Goal: Information Seeking & Learning: Learn about a topic

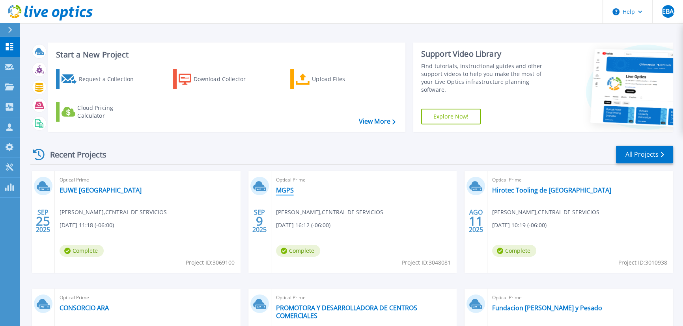
click at [285, 190] on link "MGPS" at bounding box center [285, 190] width 18 height 8
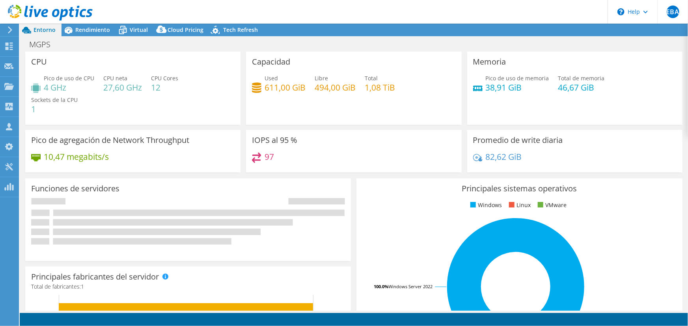
select select "USD"
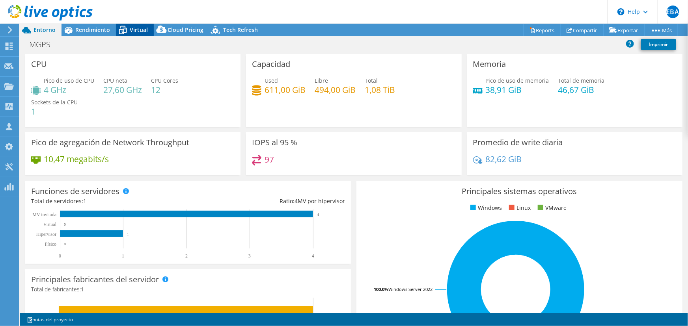
click at [130, 32] on span "Virtual" at bounding box center [139, 29] width 18 height 7
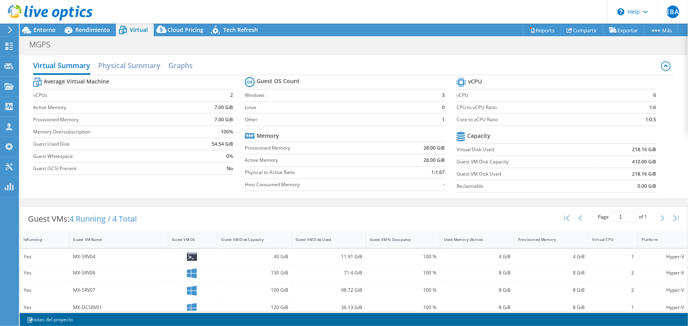
scroll to position [9, 0]
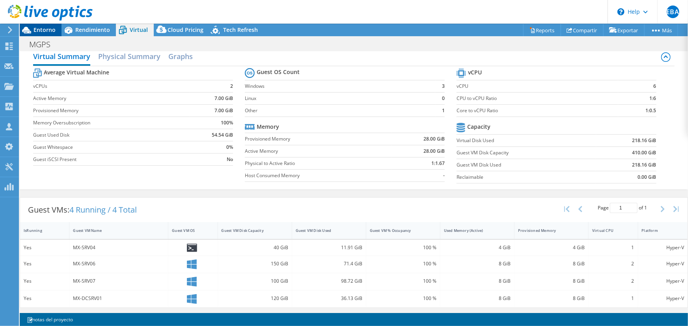
drag, startPoint x: 37, startPoint y: 28, endPoint x: 40, endPoint y: 30, distance: 4.2
click at [37, 28] on span "Entorno" at bounding box center [45, 29] width 22 height 7
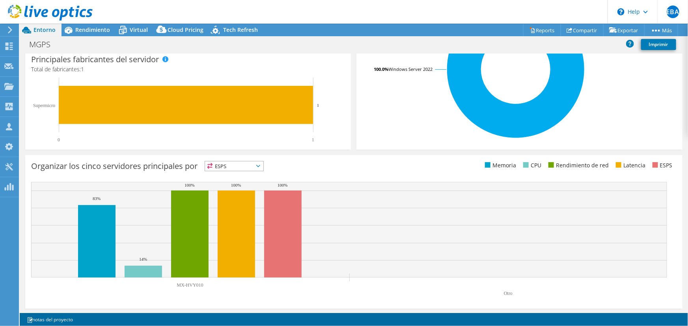
scroll to position [0, 0]
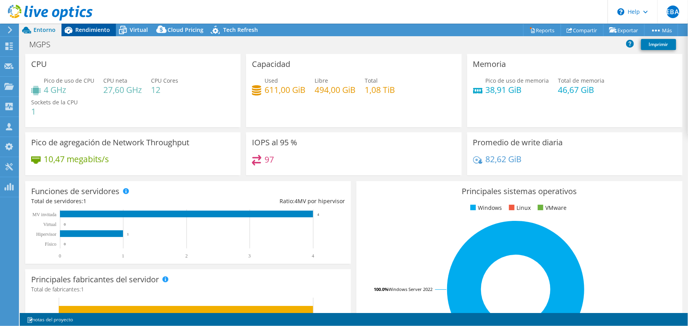
click at [93, 24] on div "EBA Asociado de canal [PERSON_NAME] [EMAIL_ADDRESS][DOMAIN_NAME] CENTRAL DE SER…" at bounding box center [344, 163] width 688 height 326
click at [93, 31] on span "Rendimiento" at bounding box center [92, 29] width 35 height 7
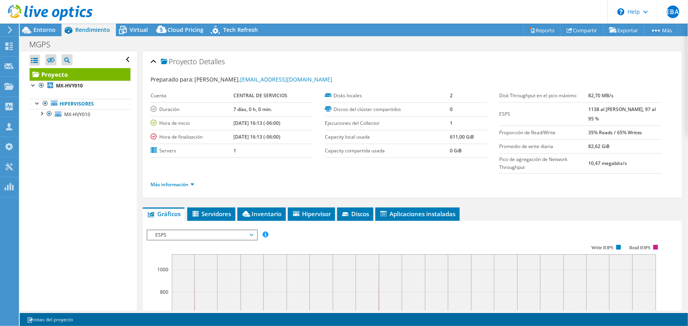
click at [81, 122] on ul "Hipervisores MX-HVY010 0 C: 1 D:" at bounding box center [80, 109] width 101 height 36
click at [76, 118] on link "MX-HVY010" at bounding box center [80, 114] width 101 height 10
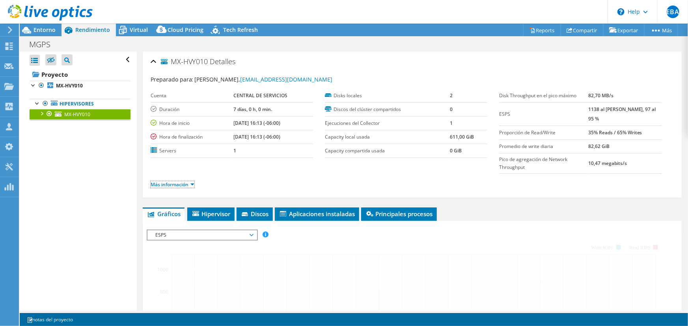
click at [188, 182] on link "Más información" at bounding box center [173, 184] width 44 height 7
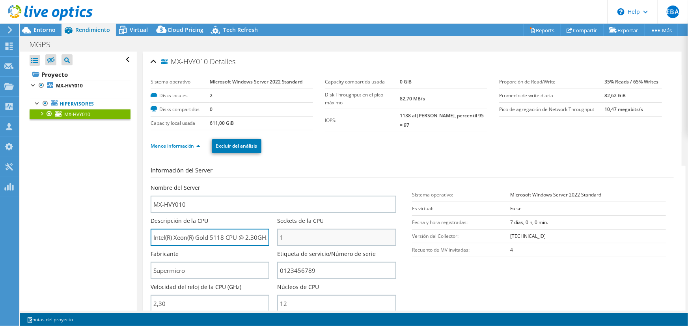
scroll to position [0, 4]
drag, startPoint x: 161, startPoint y: 236, endPoint x: 380, endPoint y: 235, distance: 219.5
click at [380, 184] on div "Nombre del Server MX-HVY010 Descripción de la CPU Intel(R) Xeon(R) Gold 5118 CP…" at bounding box center [278, 184] width 254 height 0
click at [50, 27] on span "Entorno" at bounding box center [45, 29] width 22 height 7
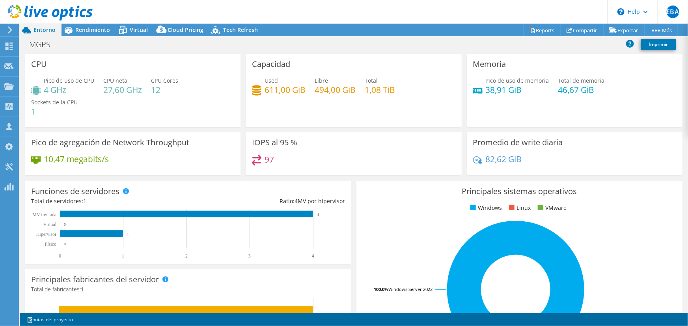
drag, startPoint x: 86, startPoint y: 30, endPoint x: 113, endPoint y: 63, distance: 42.5
click at [86, 30] on span "Rendimiento" at bounding box center [92, 29] width 35 height 7
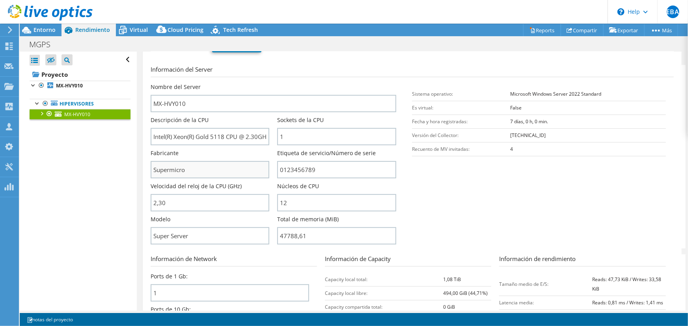
scroll to position [107, 0]
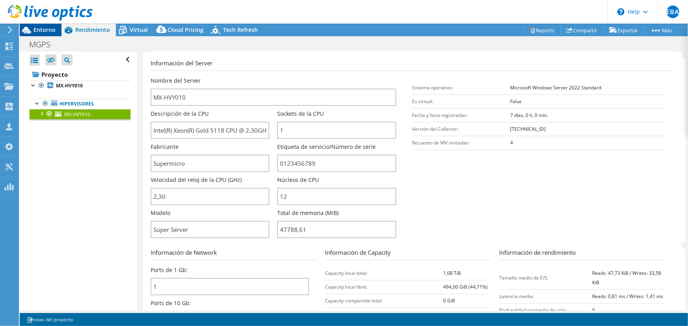
drag, startPoint x: 48, startPoint y: 29, endPoint x: 51, endPoint y: 38, distance: 9.6
click at [48, 28] on span "Entorno" at bounding box center [45, 29] width 22 height 7
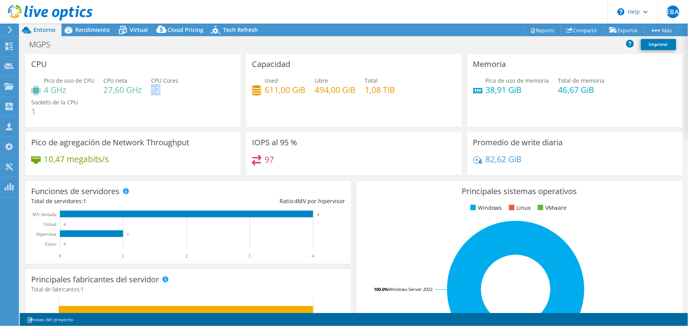
drag, startPoint x: 153, startPoint y: 87, endPoint x: 164, endPoint y: 86, distance: 11.1
click at [164, 86] on h4 "12" at bounding box center [164, 90] width 27 height 9
drag, startPoint x: 43, startPoint y: 91, endPoint x: 67, endPoint y: 87, distance: 24.4
click at [67, 87] on div "Pico de uso de CPU 4 GHz" at bounding box center [62, 85] width 63 height 18
click at [303, 76] on div "Capacidad Used 611,00 GiB Libre 494,00 GiB Total 1,08 TiB" at bounding box center [353, 90] width 215 height 73
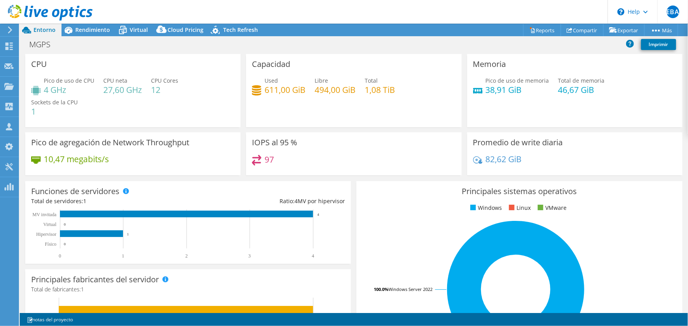
click at [370, 91] on h4 "1,08 TiB" at bounding box center [380, 90] width 30 height 9
click at [364, 88] on div "Used 611,00 GiB Libre 494,00 GiB Total 1,08 TiB" at bounding box center [353, 89] width 203 height 26
click at [379, 90] on h4 "1,08 TiB" at bounding box center [380, 90] width 30 height 9
drag, startPoint x: 264, startPoint y: 90, endPoint x: 280, endPoint y: 88, distance: 16.7
click at [280, 88] on h4 "611,00 GiB" at bounding box center [284, 90] width 41 height 9
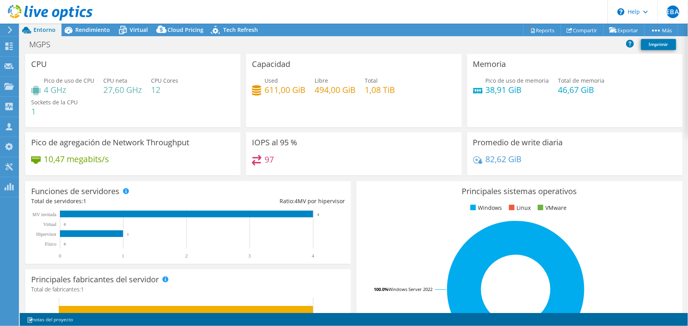
click at [487, 86] on h4 "38,91 GiB" at bounding box center [517, 90] width 63 height 9
drag, startPoint x: 553, startPoint y: 89, endPoint x: 577, endPoint y: 84, distance: 24.8
click at [577, 86] on h4 "46,67 GiB" at bounding box center [581, 90] width 47 height 9
drag, startPoint x: 483, startPoint y: 89, endPoint x: 484, endPoint y: 95, distance: 5.7
click at [496, 87] on h4 "38,91 GiB" at bounding box center [517, 90] width 63 height 9
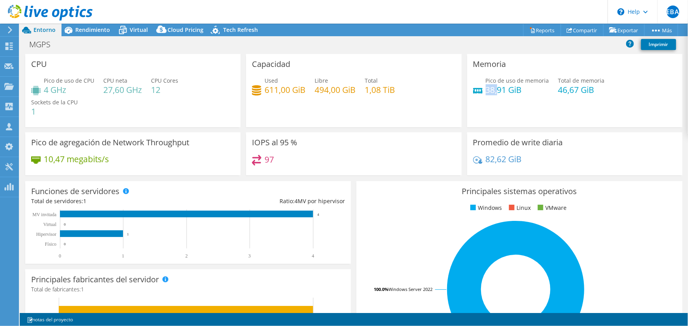
click at [489, 88] on h4 "38,91 GiB" at bounding box center [517, 90] width 63 height 9
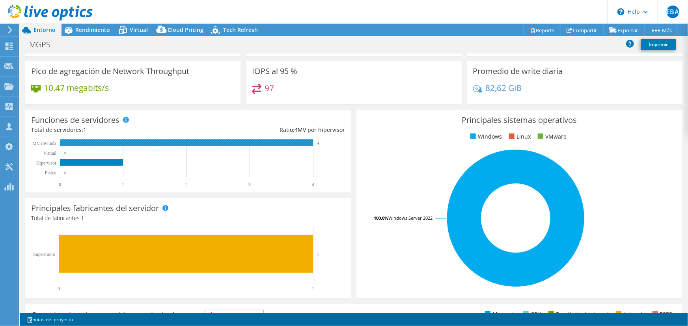
drag, startPoint x: 322, startPoint y: 140, endPoint x: 317, endPoint y: 141, distance: 5.3
click at [319, 141] on icon "0 1 2 3 4 Físico Hipervisor Virtual MV invitada 0 1 0 4" at bounding box center [184, 162] width 307 height 49
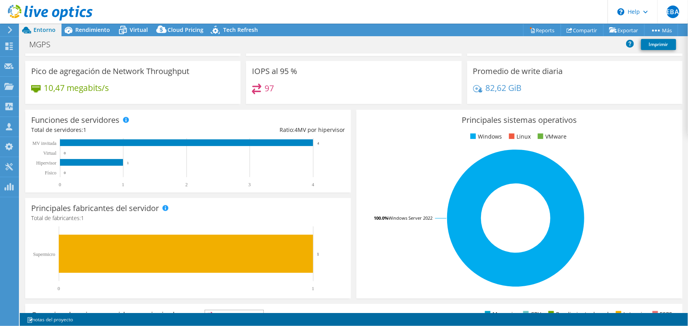
scroll to position [179, 0]
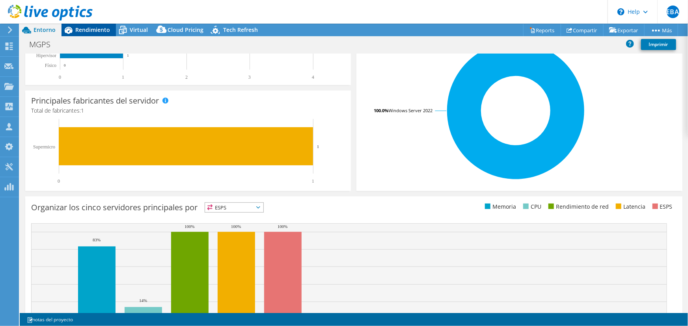
click at [71, 30] on icon at bounding box center [69, 30] width 8 height 7
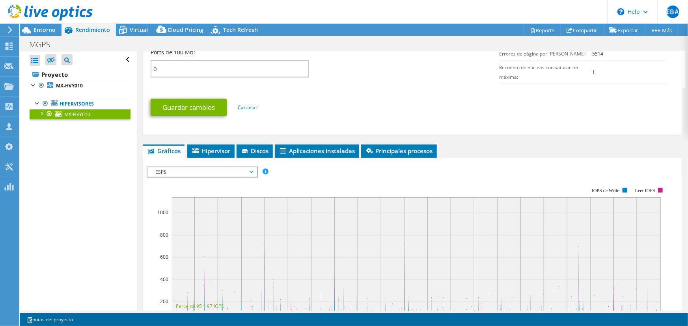
scroll to position [394, 0]
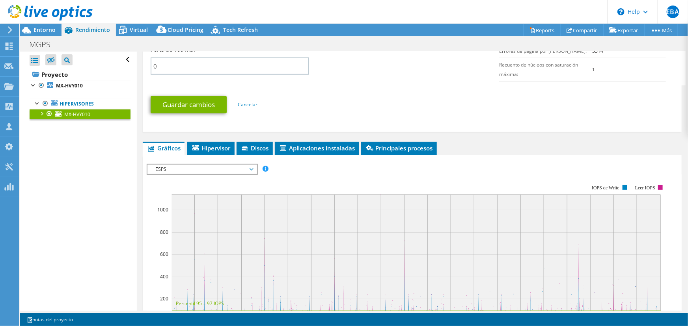
click at [249, 173] on span "ESPS" at bounding box center [201, 169] width 101 height 9
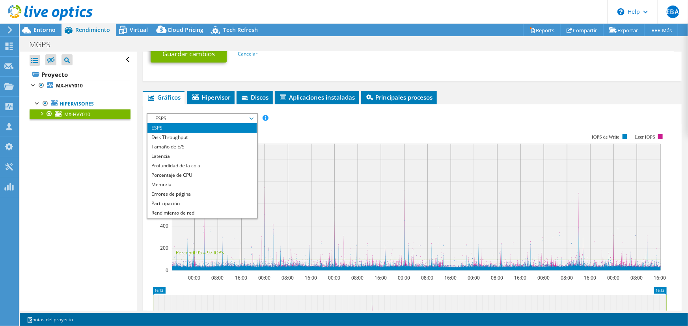
scroll to position [537, 0]
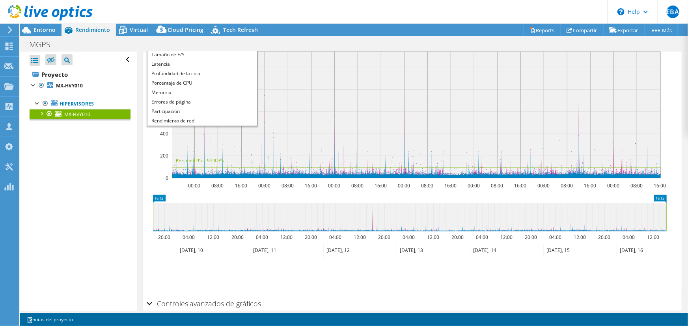
click at [106, 205] on div "Abrir todo Cerrar todo Ocultar nodos excluidos Filtro de árbol del proyecto" at bounding box center [78, 181] width 117 height 259
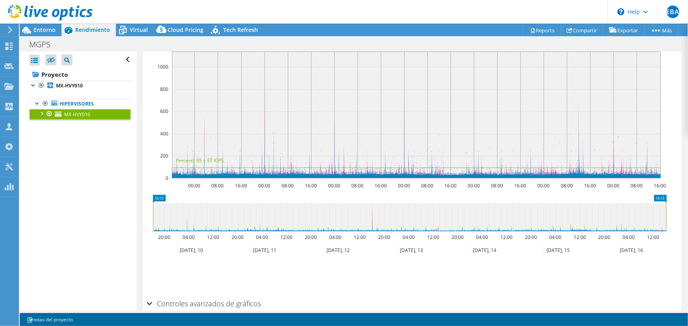
click at [416, 252] on icon at bounding box center [433, 251] width 73 height 13
click at [415, 252] on icon at bounding box center [433, 251] width 73 height 13
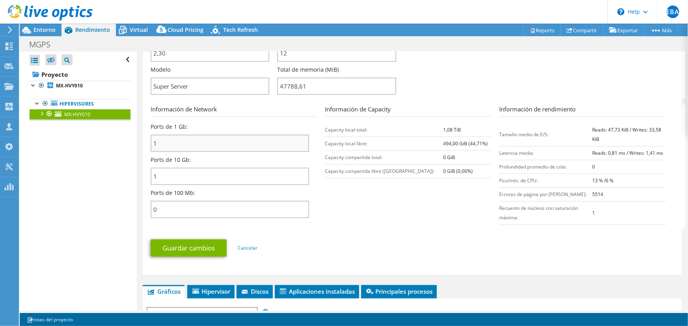
scroll to position [465, 0]
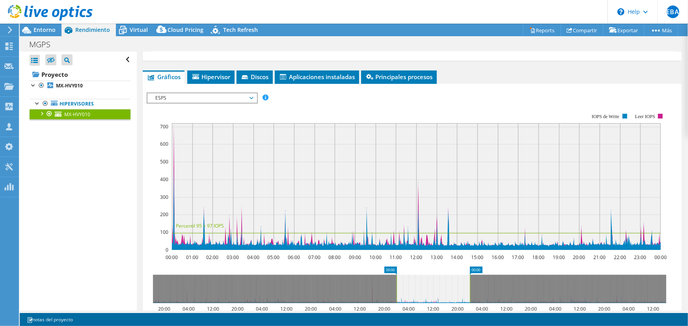
click at [244, 101] on span "ESPS" at bounding box center [201, 97] width 101 height 9
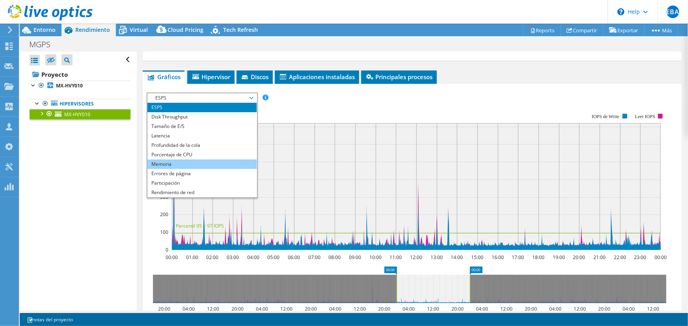
click at [164, 162] on li "Memoria" at bounding box center [201, 164] width 109 height 9
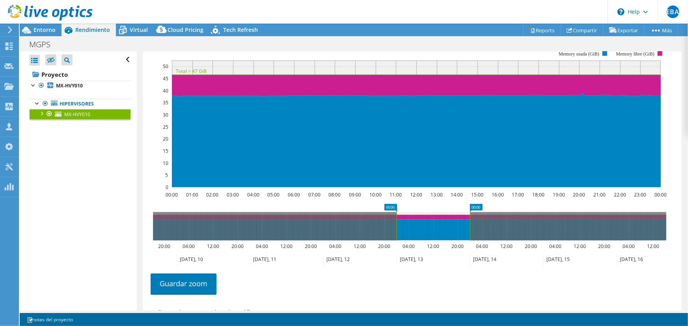
scroll to position [537, 0]
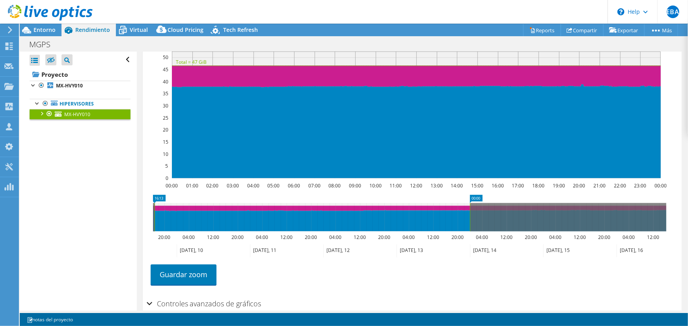
drag, startPoint x: 396, startPoint y: 217, endPoint x: 363, endPoint y: 193, distance: 40.9
click at [144, 221] on section "ESPS Disk Throughput Tamaño de E/S Latencia Profundidad de la cola Porcentaje d…" at bounding box center [412, 174] width 539 height 324
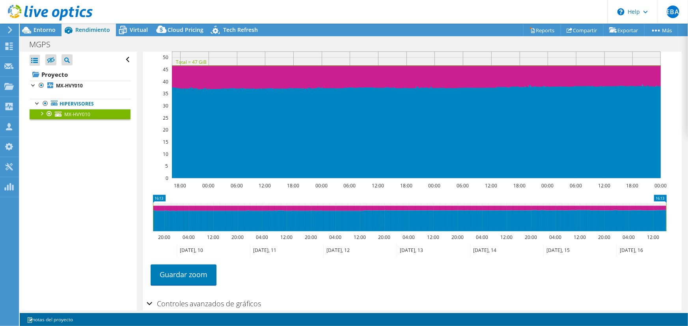
drag, startPoint x: 470, startPoint y: 219, endPoint x: 574, endPoint y: 176, distance: 112.9
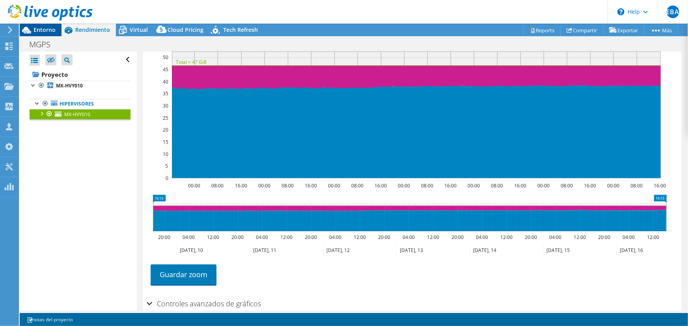
click at [26, 29] on icon at bounding box center [26, 30] width 9 height 7
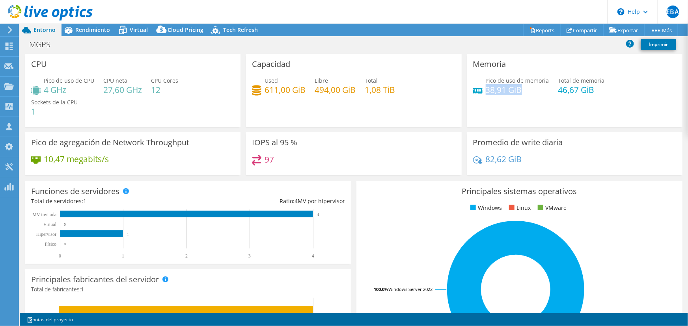
drag, startPoint x: 483, startPoint y: 89, endPoint x: 521, endPoint y: 90, distance: 37.8
click at [521, 90] on h4 "38,91 GiB" at bounding box center [517, 90] width 63 height 9
click at [497, 86] on h4 "38,91 GiB" at bounding box center [517, 90] width 63 height 9
drag, startPoint x: 481, startPoint y: 89, endPoint x: 519, endPoint y: 83, distance: 38.3
click at [519, 83] on div "Pico de uso de memoria 38,91 GiB" at bounding box center [511, 85] width 76 height 18
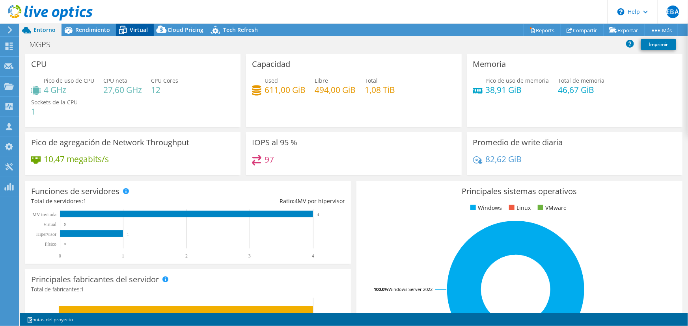
click at [136, 33] on span "Virtual" at bounding box center [139, 29] width 18 height 7
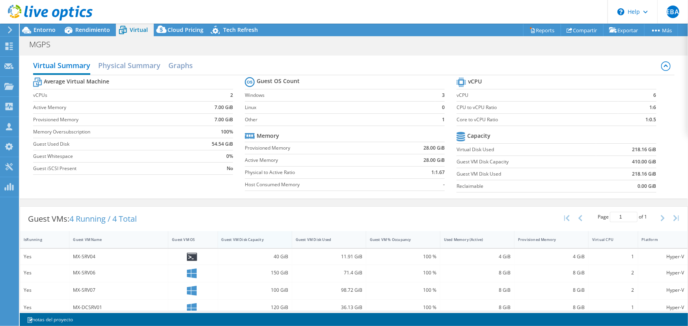
scroll to position [9, 0]
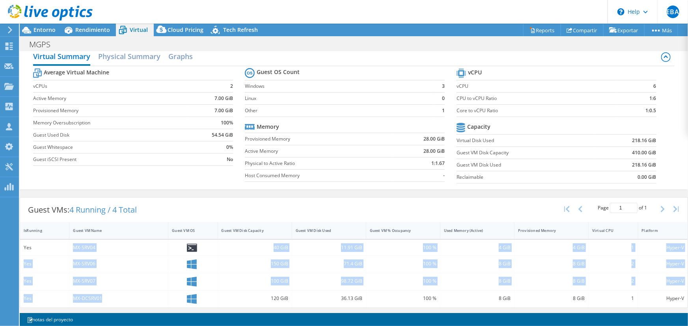
drag, startPoint x: 71, startPoint y: 246, endPoint x: 106, endPoint y: 306, distance: 69.8
click at [106, 306] on div "Yes MX-SRV04 40 GiB 11.91 GiB 100 % 4 GiB 4 GiB 1 Hyper-V Yes MX-SRV06 150 GiB …" at bounding box center [353, 274] width 667 height 68
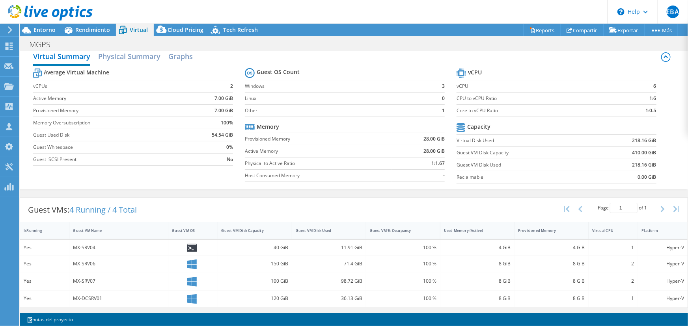
click at [142, 212] on div "Guest VMs: 4 Running / 4 Total" at bounding box center [82, 210] width 125 height 24
drag, startPoint x: 61, startPoint y: 261, endPoint x: 121, endPoint y: 265, distance: 59.3
click at [121, 265] on div "Yes MX-SRV06 150 GiB 71.4 GiB 100 % 8 GiB 8 GiB 2 Hyper-V" at bounding box center [353, 264] width 667 height 17
click at [52, 28] on span "Entorno" at bounding box center [45, 29] width 22 height 7
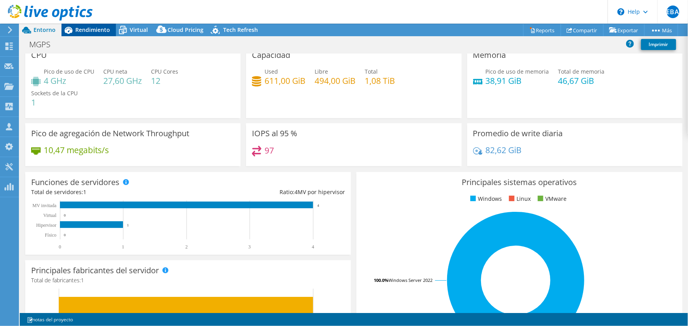
click at [80, 33] on span "Rendimiento" at bounding box center [92, 29] width 35 height 7
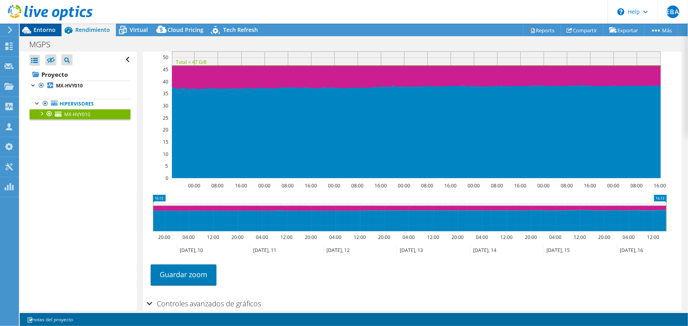
click at [33, 27] on icon at bounding box center [27, 30] width 14 height 14
